Goal: Information Seeking & Learning: Learn about a topic

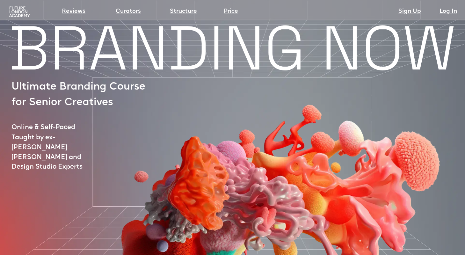
click at [18, 14] on img at bounding box center [19, 12] width 23 height 12
click at [77, 12] on link "Reviews" at bounding box center [74, 11] width 24 height 9
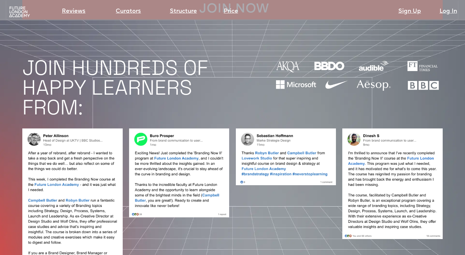
scroll to position [507, 0]
click at [76, 11] on link "Reviews" at bounding box center [74, 11] width 24 height 9
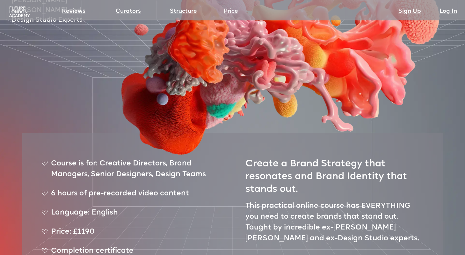
scroll to position [0, 0]
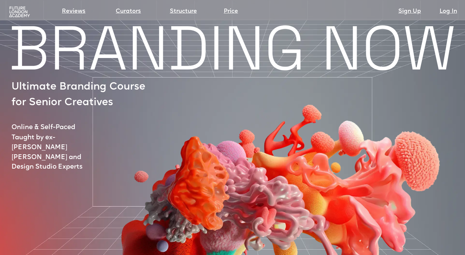
click at [17, 10] on img at bounding box center [19, 12] width 23 height 12
